Goal: Task Accomplishment & Management: Manage account settings

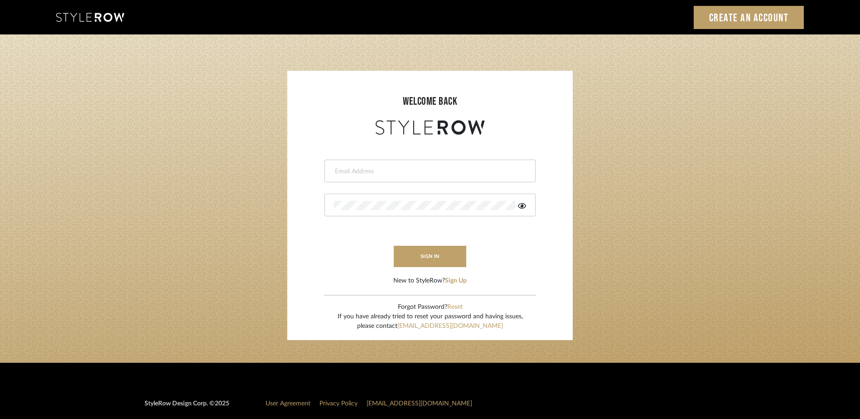
type input "[PERSON_NAME][EMAIL_ADDRESS][DOMAIN_NAME]"
drag, startPoint x: 246, startPoint y: 1, endPoint x: 213, endPoint y: 116, distance: 119.1
click at [213, 116] on login-page "welcome back [PERSON_NAME][EMAIL_ADDRESS][DOMAIN_NAME] This field is required T…" at bounding box center [430, 198] width 860 height 328
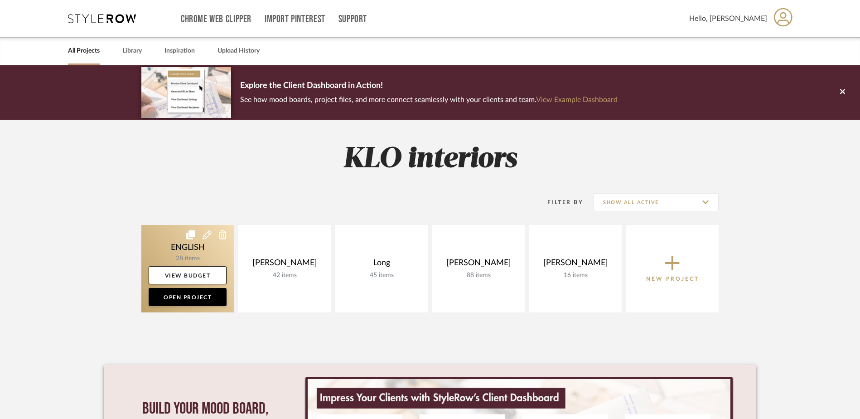
click at [198, 253] on link at bounding box center [187, 268] width 92 height 87
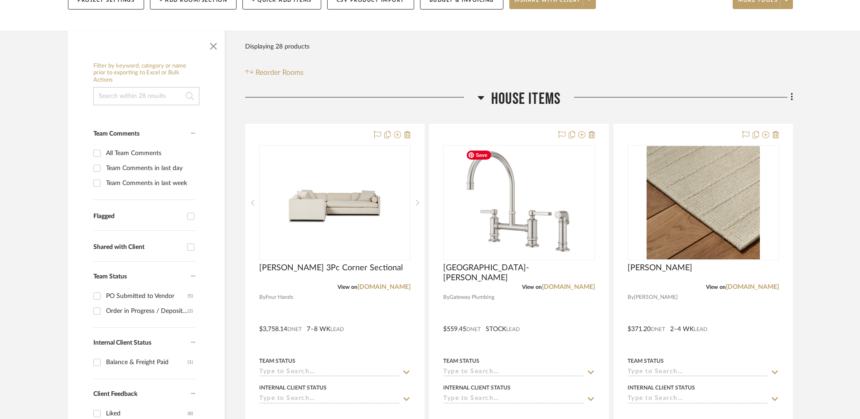
scroll to position [136, 0]
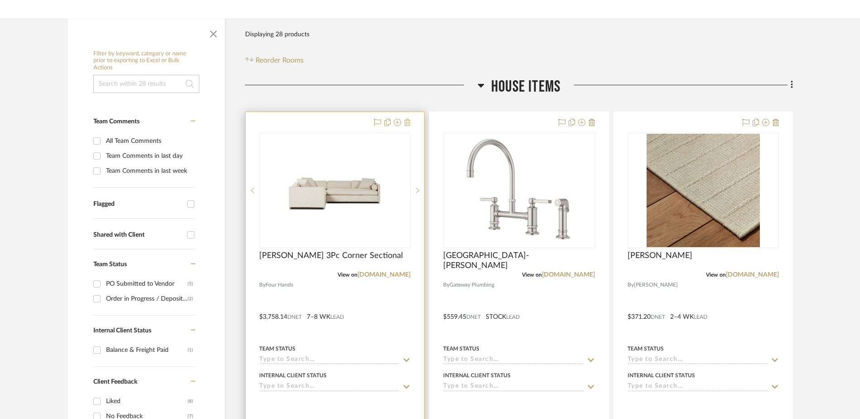
click at [408, 119] on icon at bounding box center [407, 122] width 6 height 7
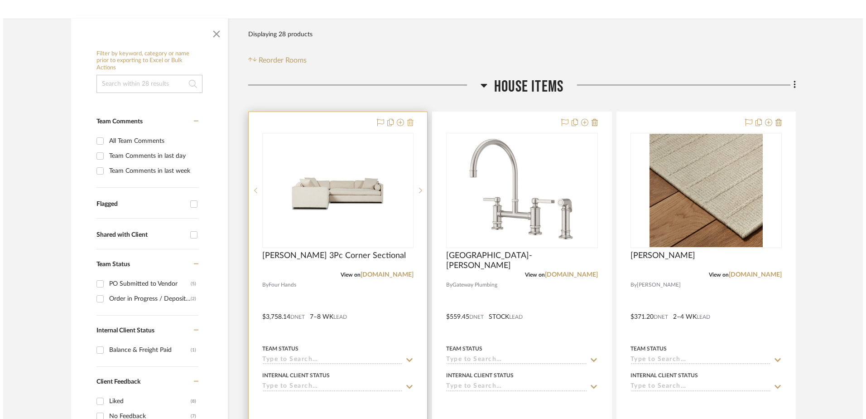
scroll to position [0, 0]
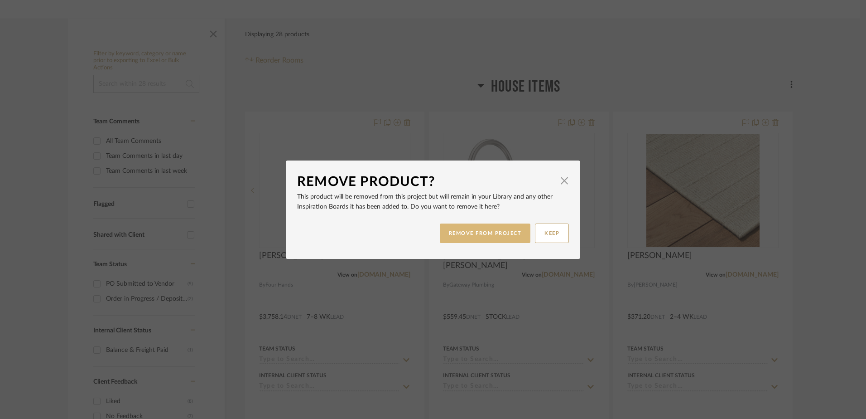
click at [492, 236] on button "REMOVE FROM PROJECT" at bounding box center [485, 232] width 91 height 19
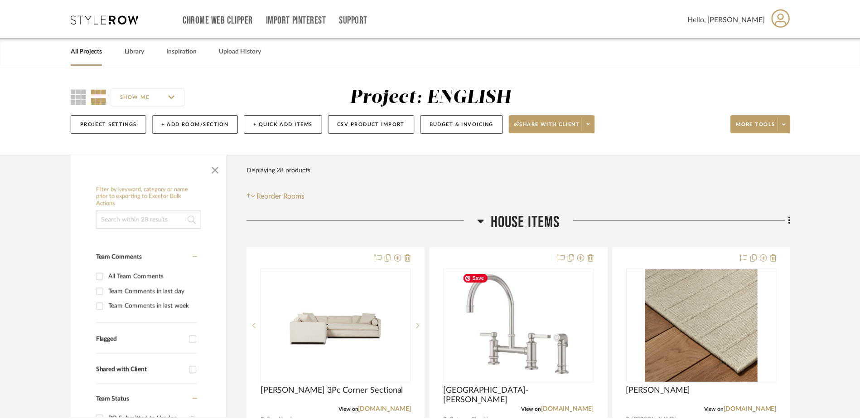
scroll to position [136, 0]
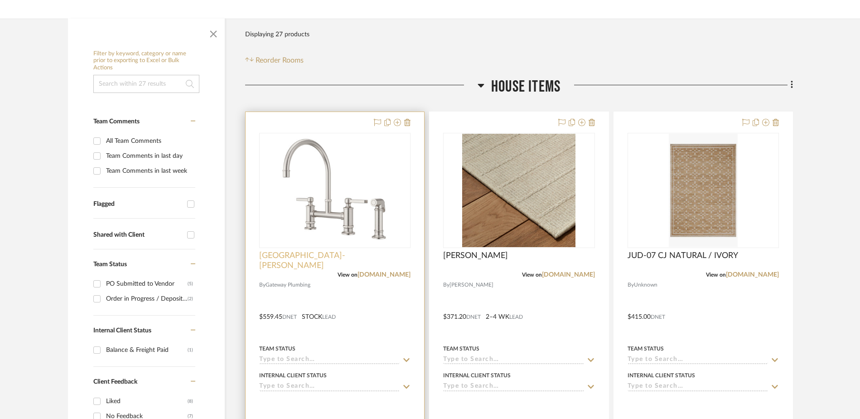
click at [286, 254] on span "Port Haven- Pfister" at bounding box center [334, 260] width 151 height 20
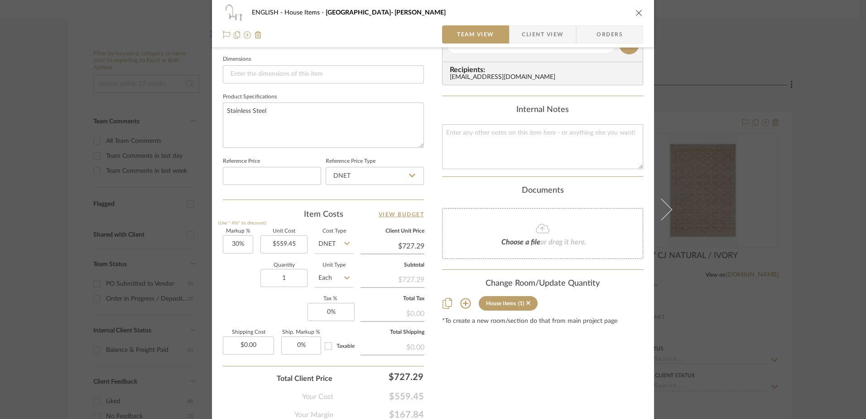
scroll to position [408, 0]
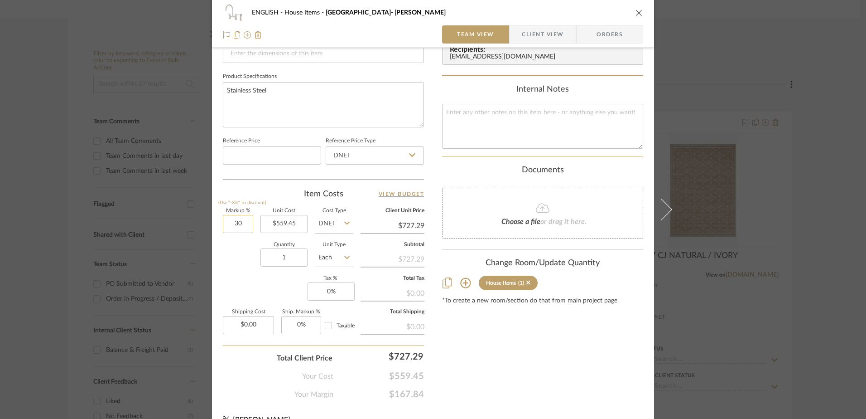
click at [238, 226] on input "30" at bounding box center [238, 224] width 30 height 18
type input "15%"
click at [238, 250] on div "Quantity 1 Unit Type Each" at bounding box center [288, 258] width 130 height 32
type input "$643.37"
click at [236, 226] on input "15" at bounding box center [238, 224] width 30 height 18
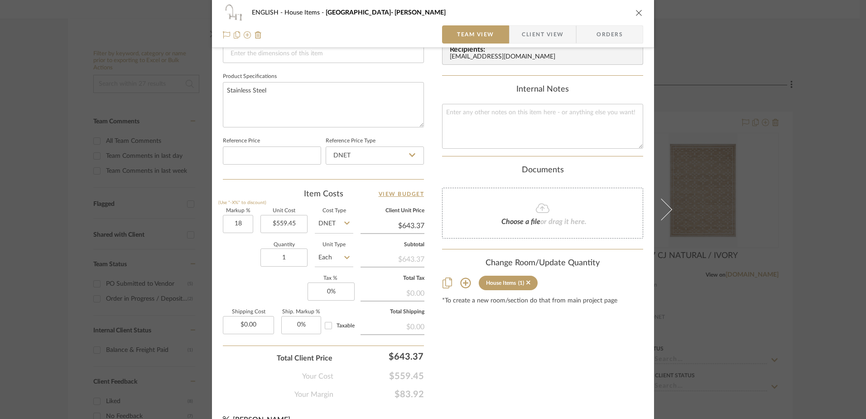
type input "18%"
click at [234, 270] on div "Quantity 1 Unit Type Each" at bounding box center [288, 258] width 130 height 32
type input "$660.15"
click at [319, 287] on input "0" at bounding box center [331, 291] width 47 height 18
type input "7%"
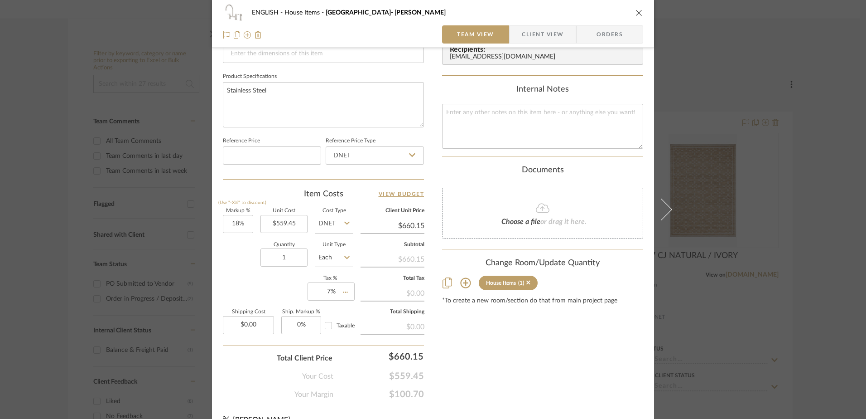
click at [251, 293] on div "Markup % (Use "-X%" to discount) 18% Unit Cost $559.45 Cost Type DNET Client Un…" at bounding box center [323, 274] width 201 height 132
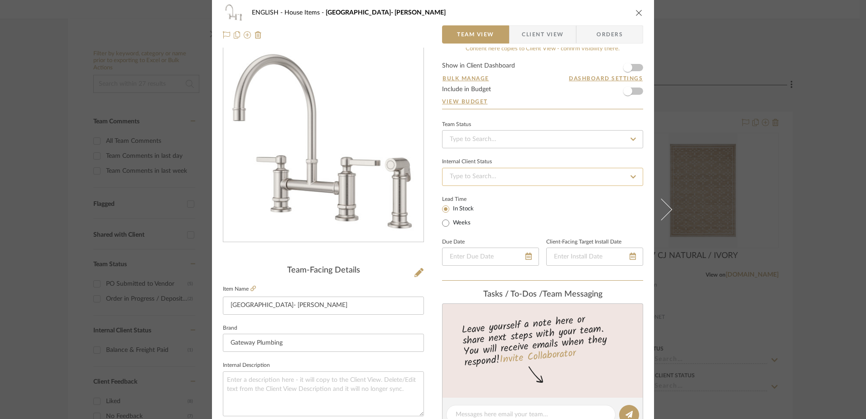
scroll to position [0, 0]
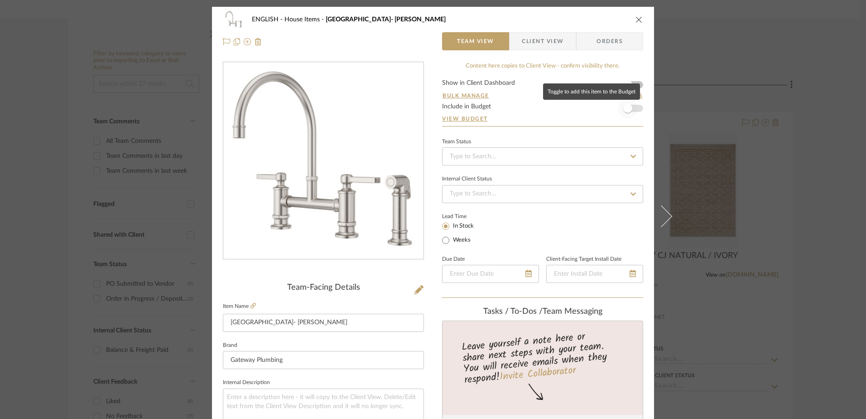
click at [623, 106] on span "button" at bounding box center [627, 108] width 9 height 9
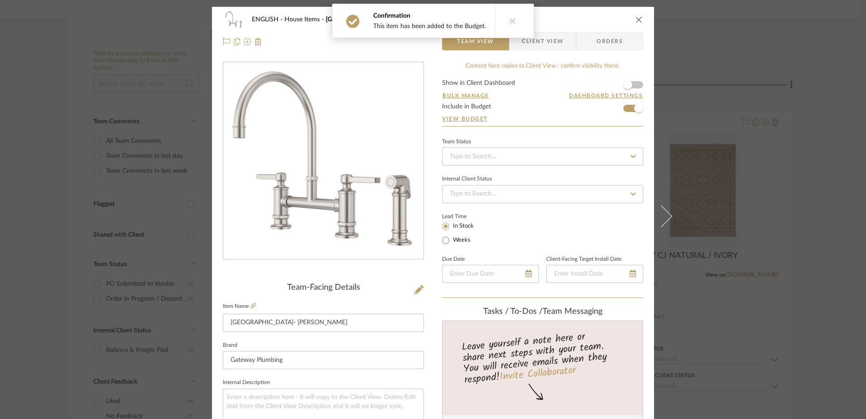
click at [636, 18] on icon "close" at bounding box center [638, 19] width 7 height 7
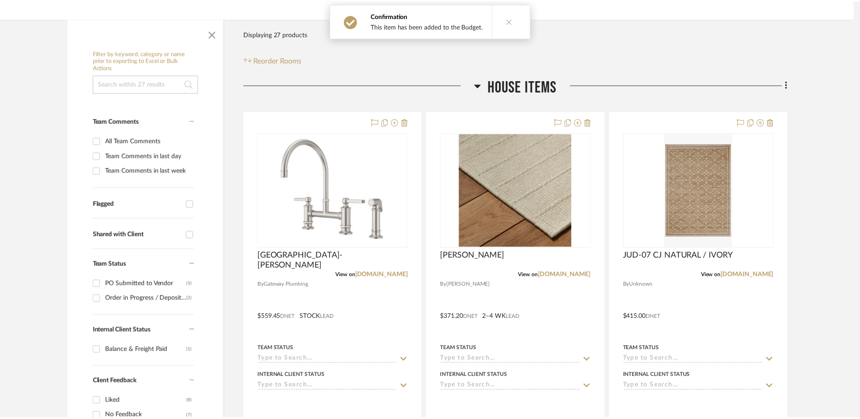
scroll to position [136, 0]
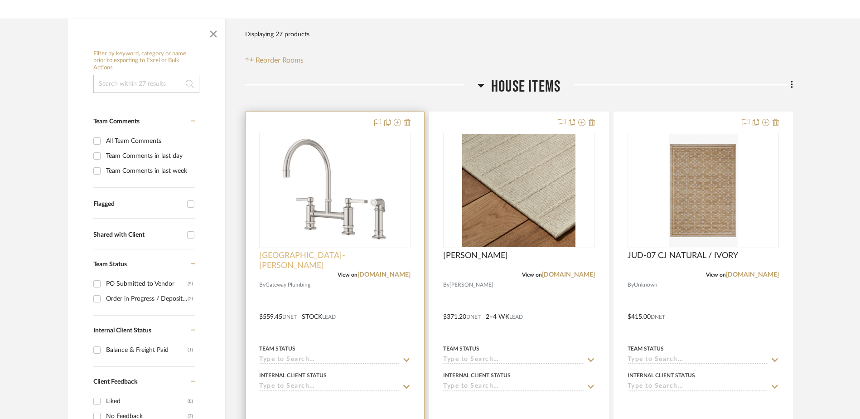
click at [290, 256] on span "Port Haven- Pfister" at bounding box center [334, 260] width 151 height 20
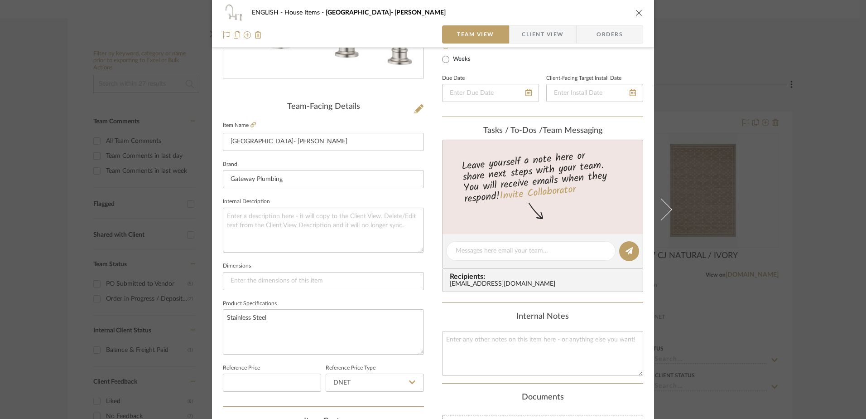
scroll to position [181, 0]
click at [250, 125] on icon at bounding box center [252, 123] width 5 height 5
click at [419, 105] on icon at bounding box center [418, 108] width 9 height 9
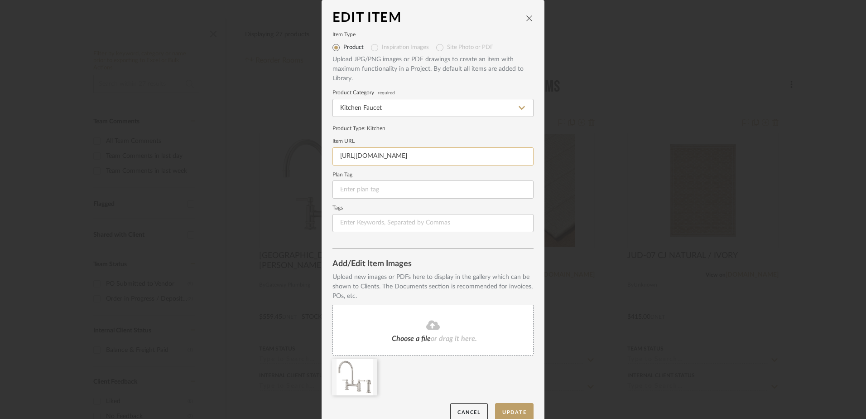
click at [393, 159] on input "https://mail.google.com/mail/u/0/?shva=1#inbox/FMfcgzQbgcXPDPShfmdMtkBJDctlkgrW" at bounding box center [432, 156] width 201 height 18
paste input "https://www.pfisterfaucets.com/kitchen/collections/port-haven"
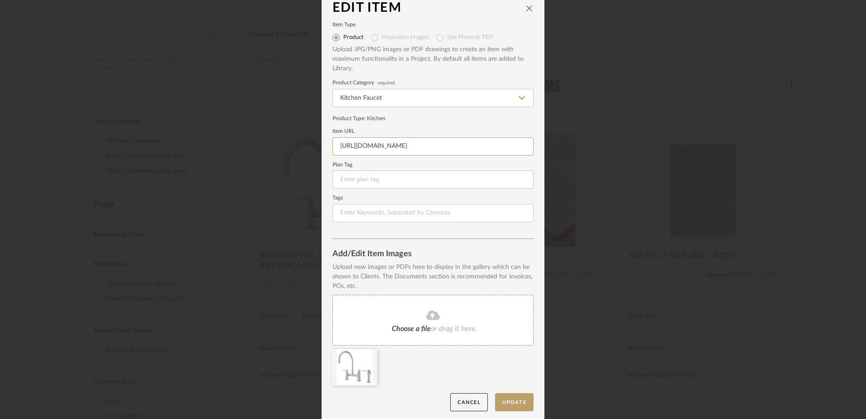
scroll to position [13, 0]
type input "https://www.pfisterfaucets.com/kitchen/collections/port-haven"
click at [508, 402] on button "Update" at bounding box center [514, 399] width 39 height 19
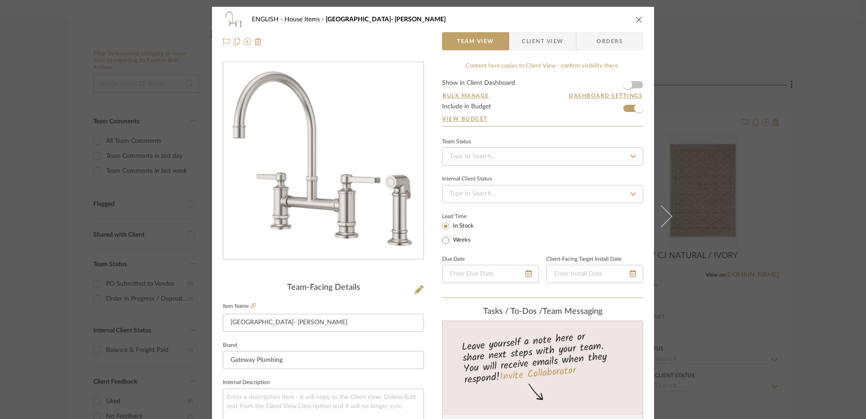
click at [636, 21] on icon "close" at bounding box center [638, 19] width 7 height 7
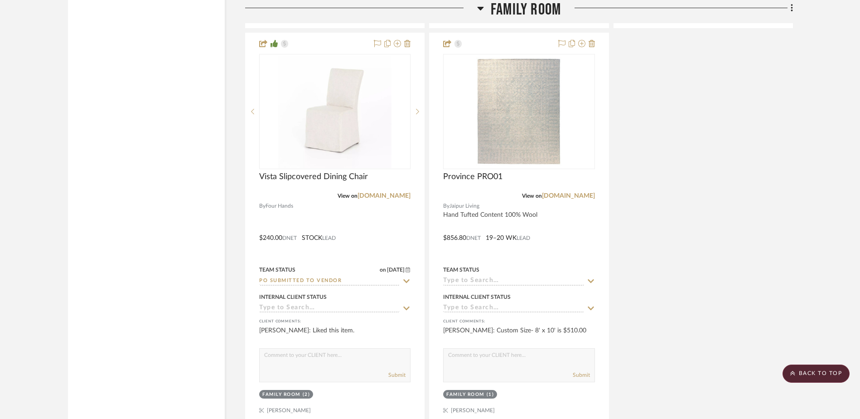
scroll to position [3080, 0]
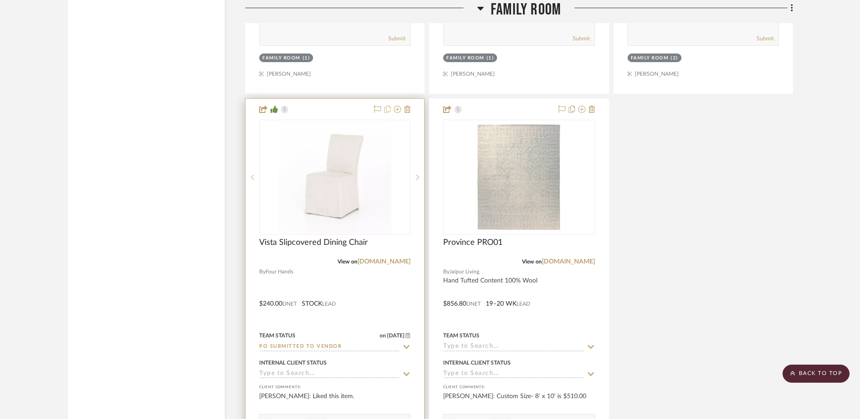
click at [387, 110] on icon at bounding box center [387, 109] width 6 height 7
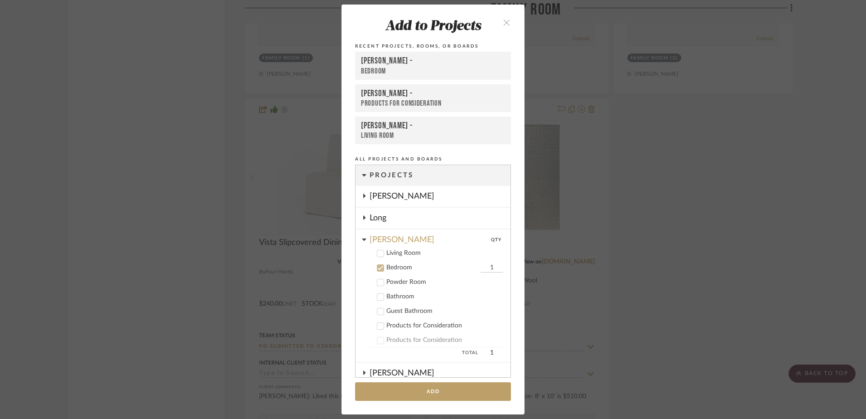
scroll to position [41, 0]
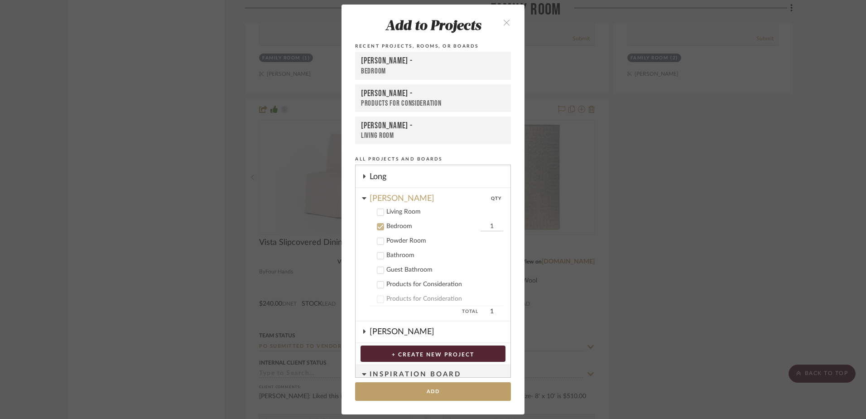
click at [377, 226] on icon at bounding box center [380, 226] width 6 height 6
